Goal: Task Accomplishment & Management: Manage account settings

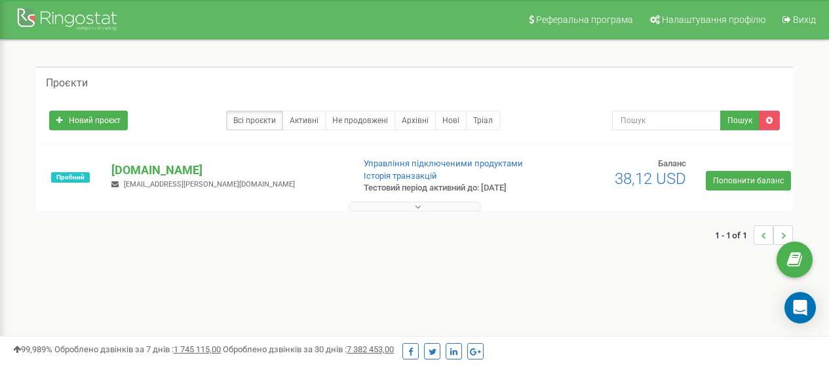
click at [29, 252] on div "Проєкти Новий проєкт Всі проєкти Активні Не продовжені Архівні Нові Тріал Пошук…" at bounding box center [414, 162] width 776 height 192
click at [39, 262] on div "Проєкти Новий проєкт Всі проєкти Активні Не продовжені Архівні Нові Тріал Пошук" at bounding box center [414, 162] width 809 height 244
click at [132, 170] on p "[DOMAIN_NAME]" at bounding box center [226, 170] width 231 height 17
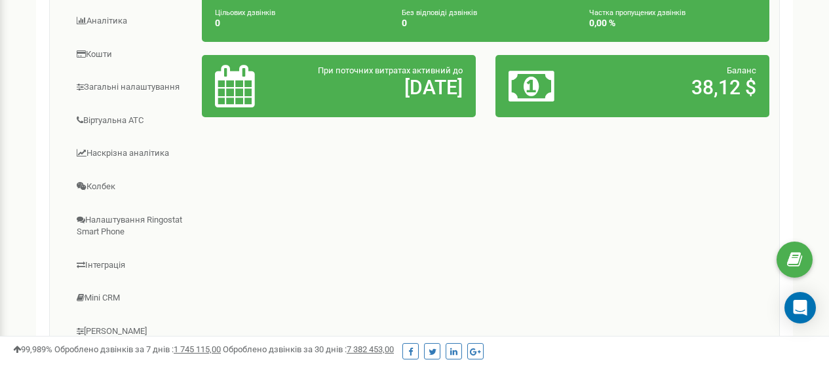
scroll to position [328, 0]
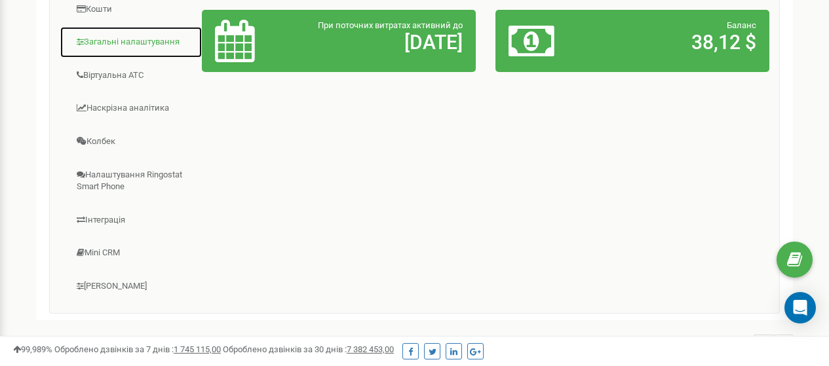
click at [124, 43] on link "Загальні налаштування" at bounding box center [131, 42] width 143 height 32
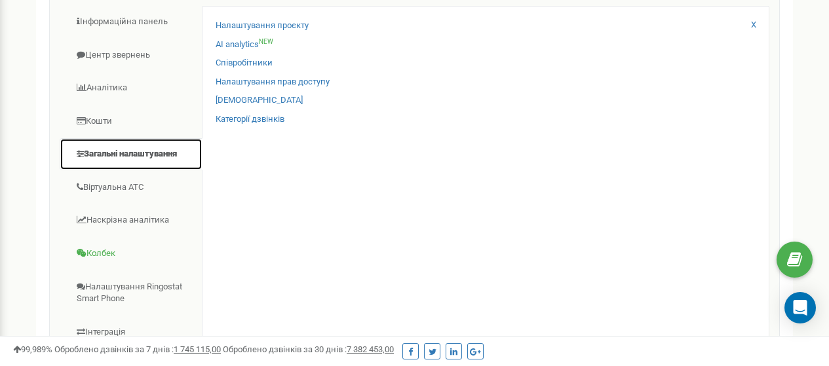
scroll to position [131, 0]
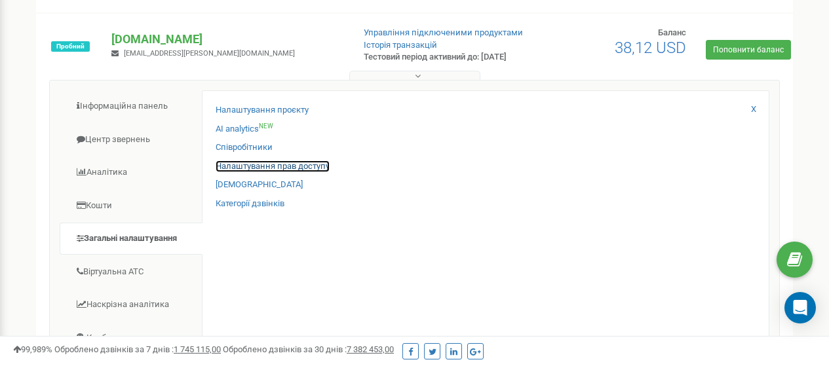
click at [254, 165] on link "Налаштування прав доступу" at bounding box center [273, 166] width 114 height 12
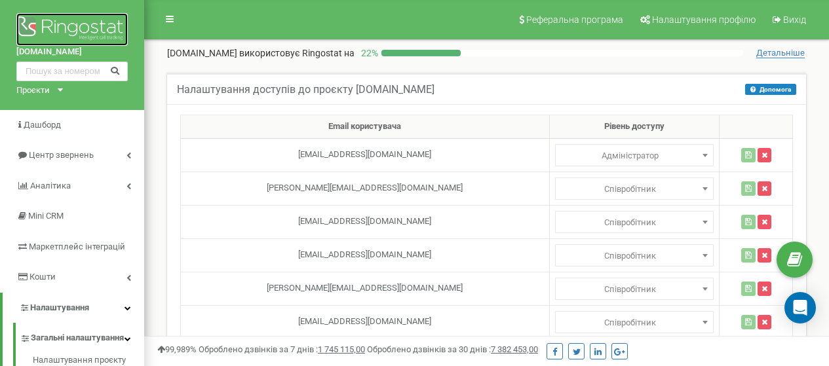
click at [75, 24] on img at bounding box center [71, 29] width 111 height 33
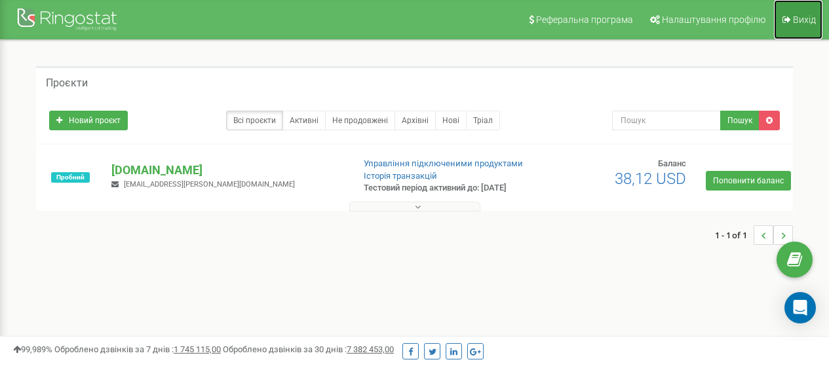
click at [804, 18] on span "Вихід" at bounding box center [804, 19] width 23 height 10
